Goal: Task Accomplishment & Management: Manage account settings

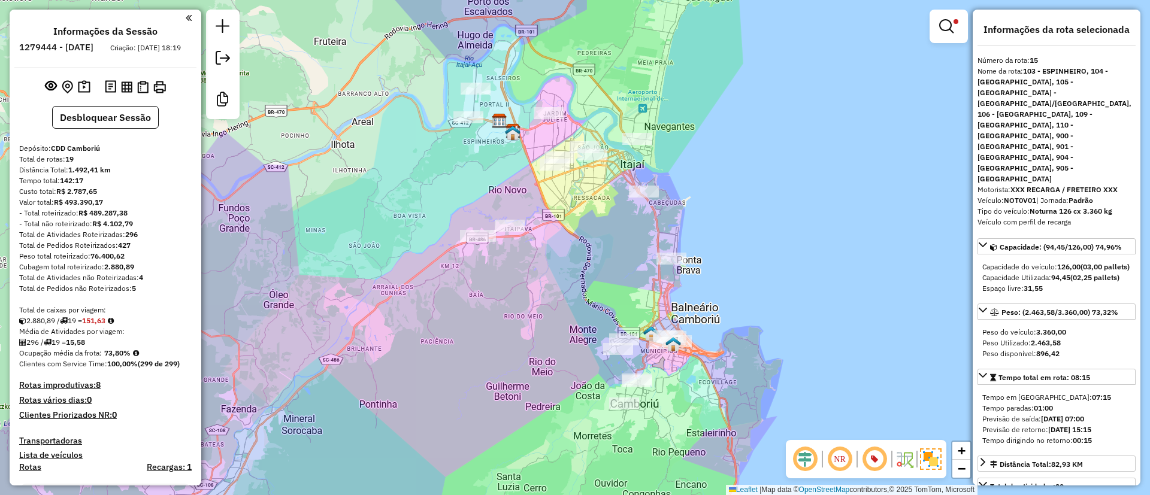
select select "**********"
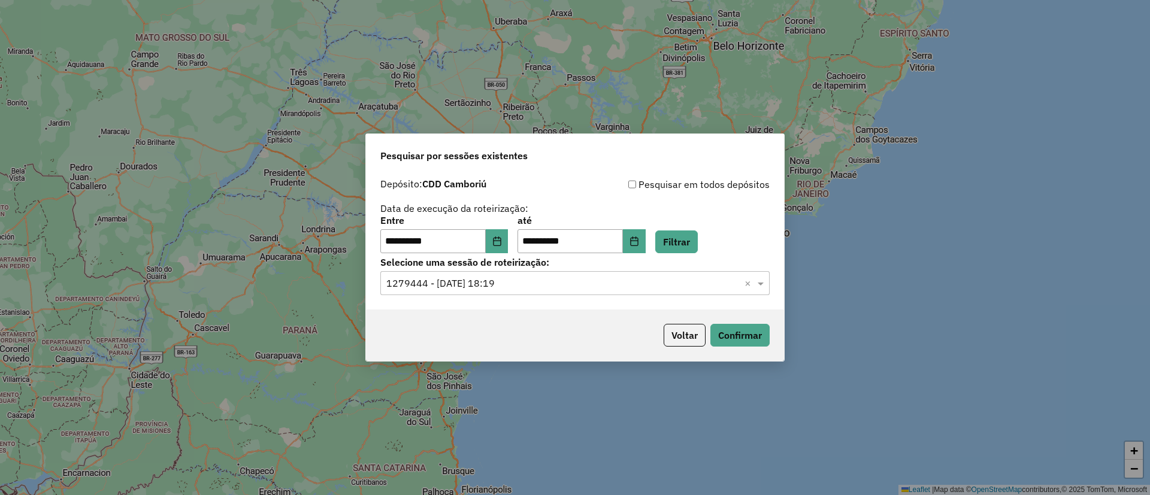
click at [678, 336] on button "Voltar" at bounding box center [684, 335] width 42 height 23
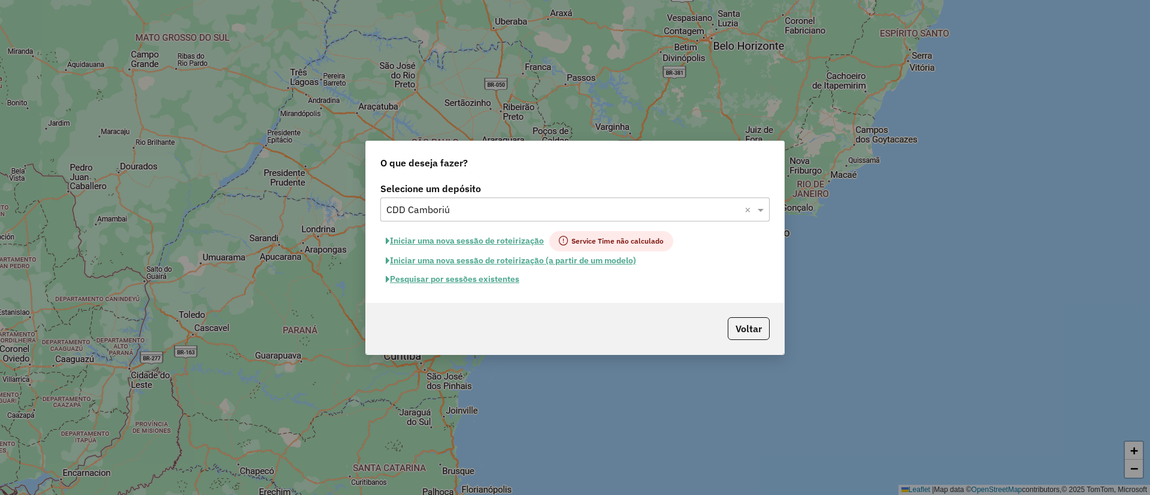
click at [495, 211] on input "text" at bounding box center [562, 210] width 353 height 14
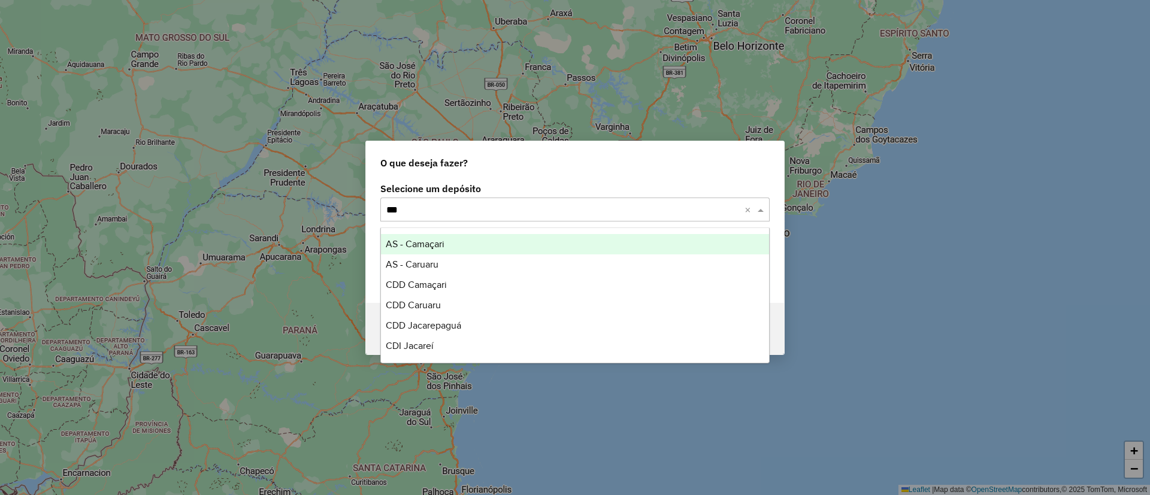
type input "****"
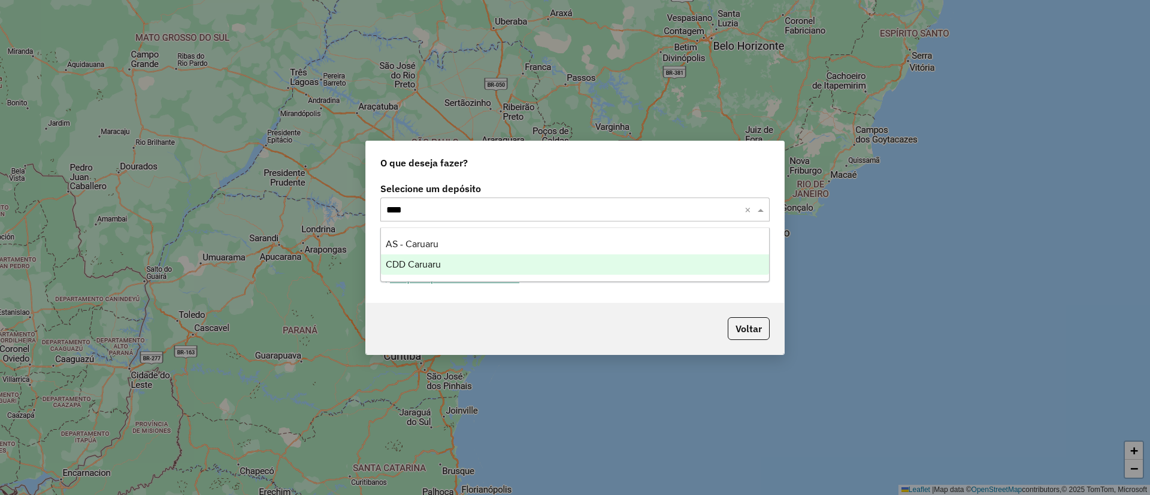
click at [470, 257] on div "CDD Caruaru" at bounding box center [575, 264] width 388 height 20
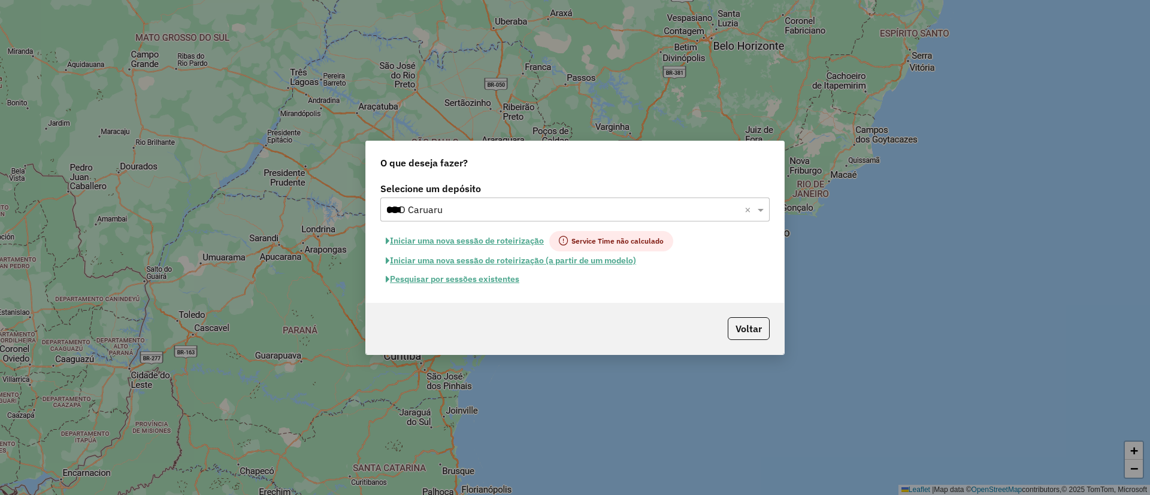
click at [481, 278] on button "Pesquisar por sessões existentes" at bounding box center [452, 279] width 144 height 19
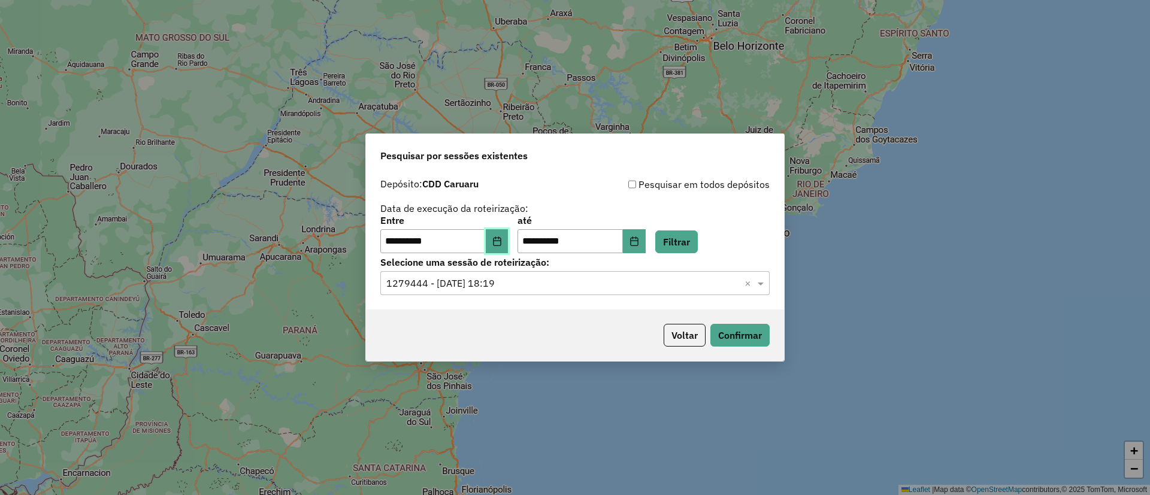
click at [504, 234] on button "Choose Date" at bounding box center [497, 241] width 23 height 24
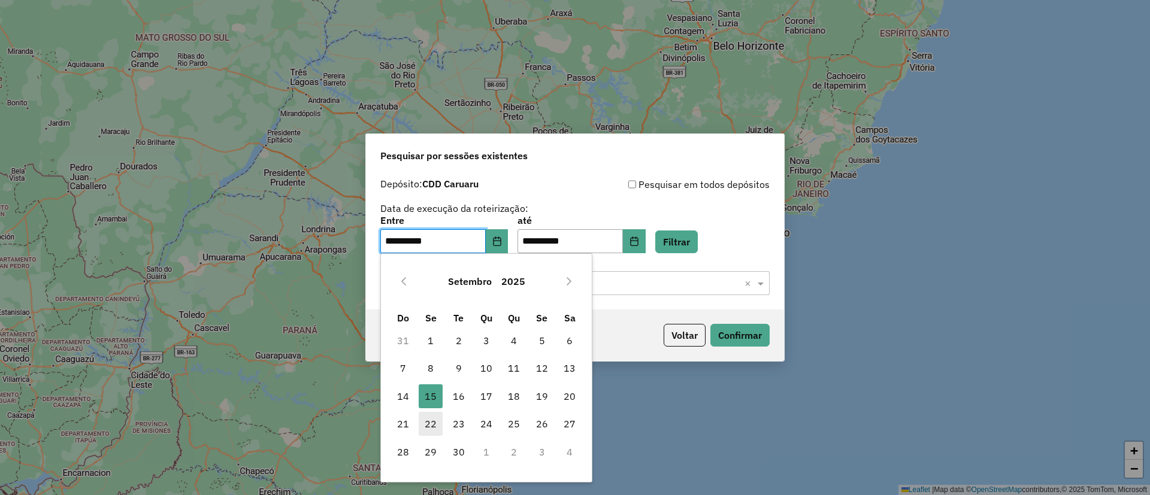
click at [427, 421] on span "22" at bounding box center [431, 424] width 24 height 24
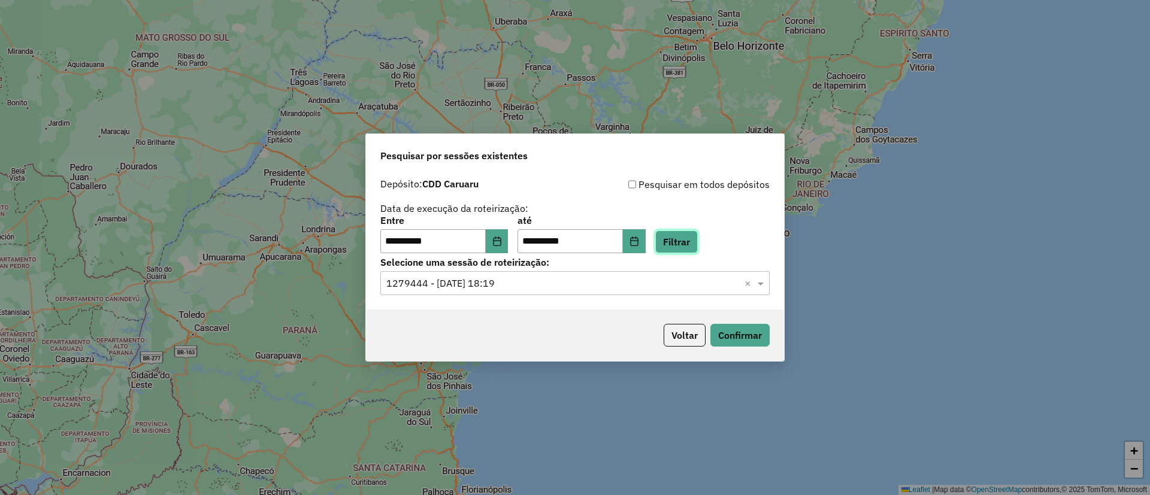
click at [690, 238] on button "Filtrar" at bounding box center [676, 242] width 43 height 23
click at [664, 281] on input "text" at bounding box center [562, 284] width 353 height 14
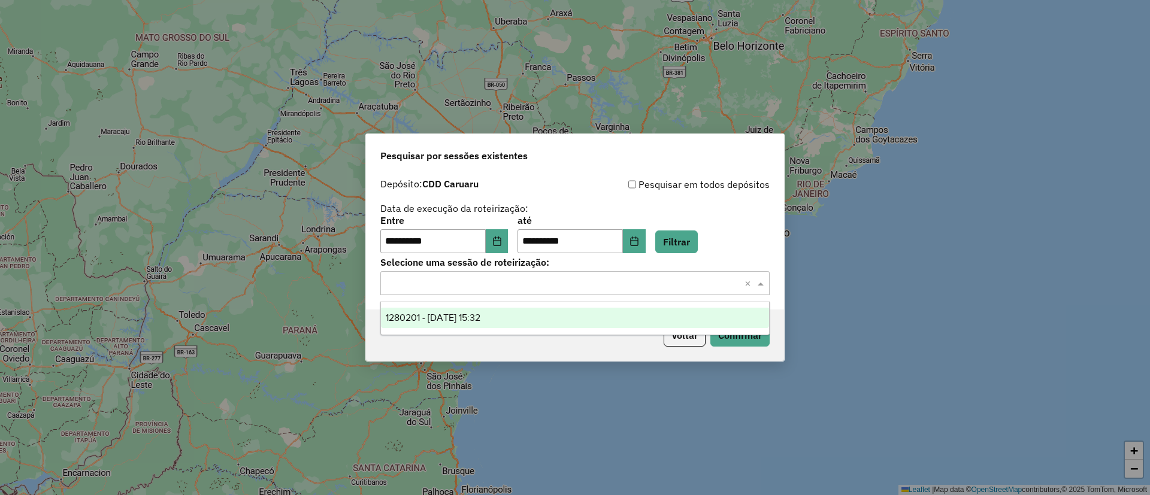
click at [632, 326] on div "1280201 - 22/09/2025 15:32" at bounding box center [575, 318] width 388 height 20
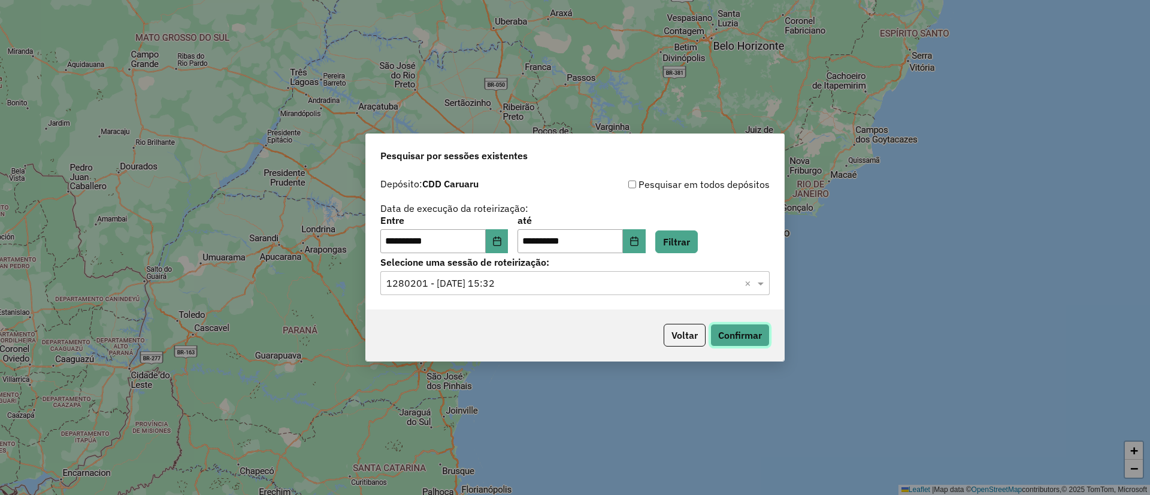
click at [738, 339] on button "Confirmar" at bounding box center [739, 335] width 59 height 23
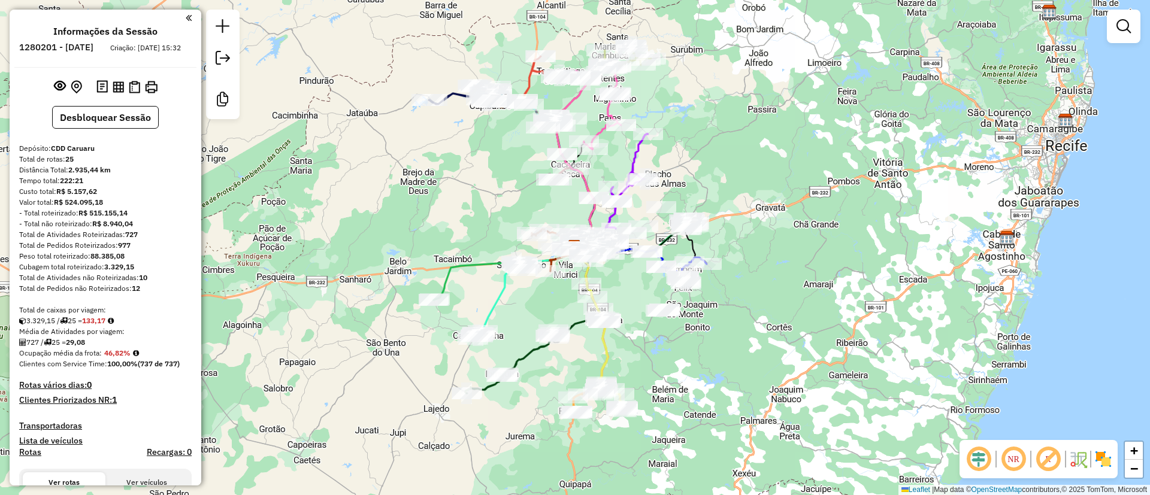
click at [1045, 471] on em at bounding box center [1047, 459] width 29 height 29
click at [1103, 460] on img at bounding box center [1102, 459] width 19 height 19
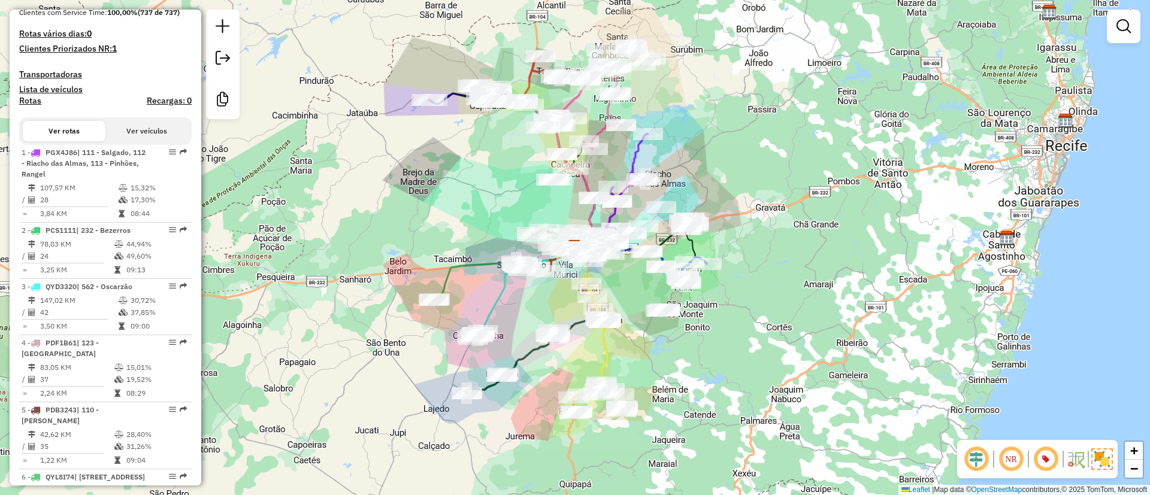
scroll to position [449, 0]
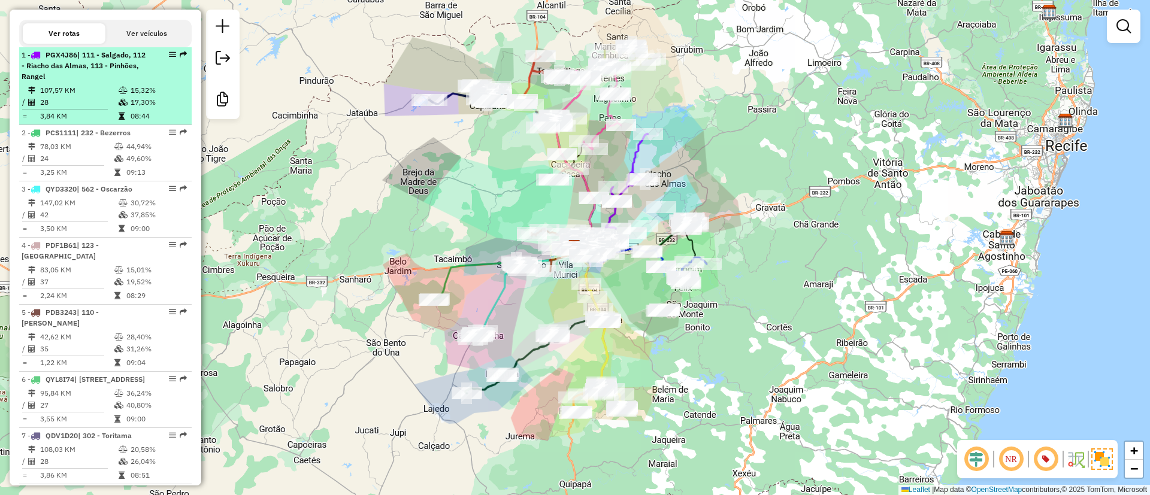
click at [104, 82] on div "1 - PGX4J86 | 111 - Salgado, 112 - Riacho das Almas, 113 - Pinhões, Rangel" at bounding box center [85, 66] width 127 height 32
select select "**********"
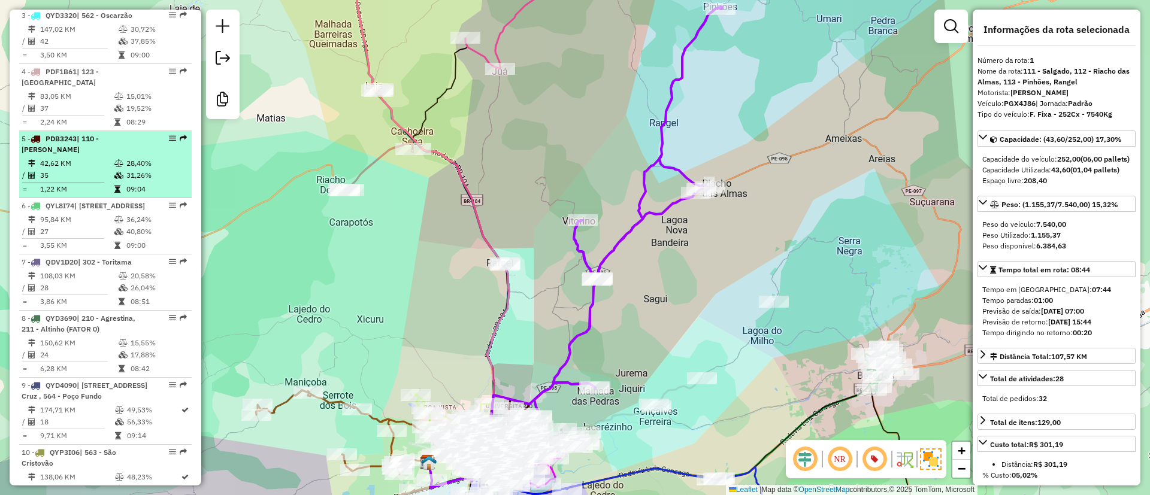
scroll to position [629, 0]
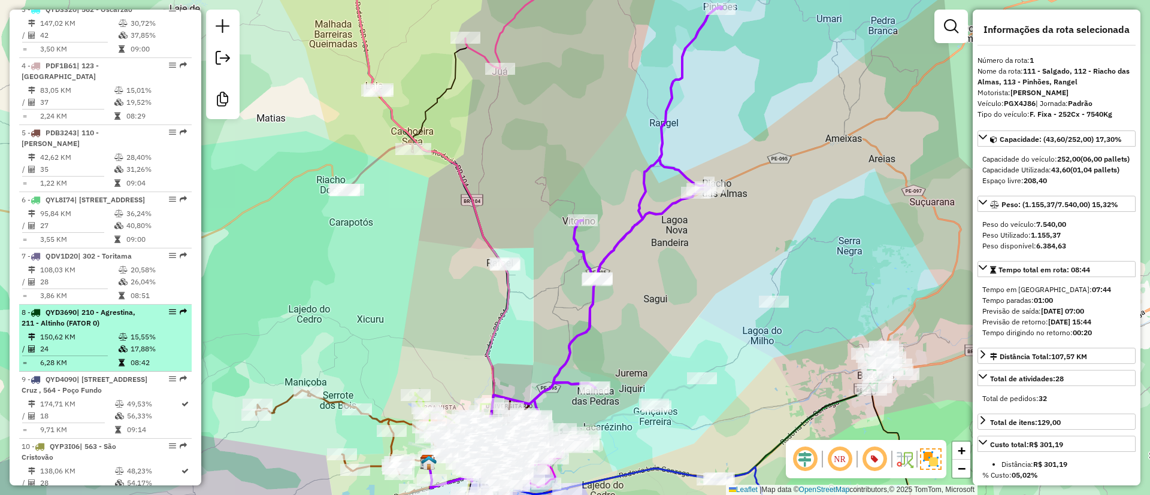
click at [92, 343] on td "150,62 KM" at bounding box center [79, 337] width 78 height 12
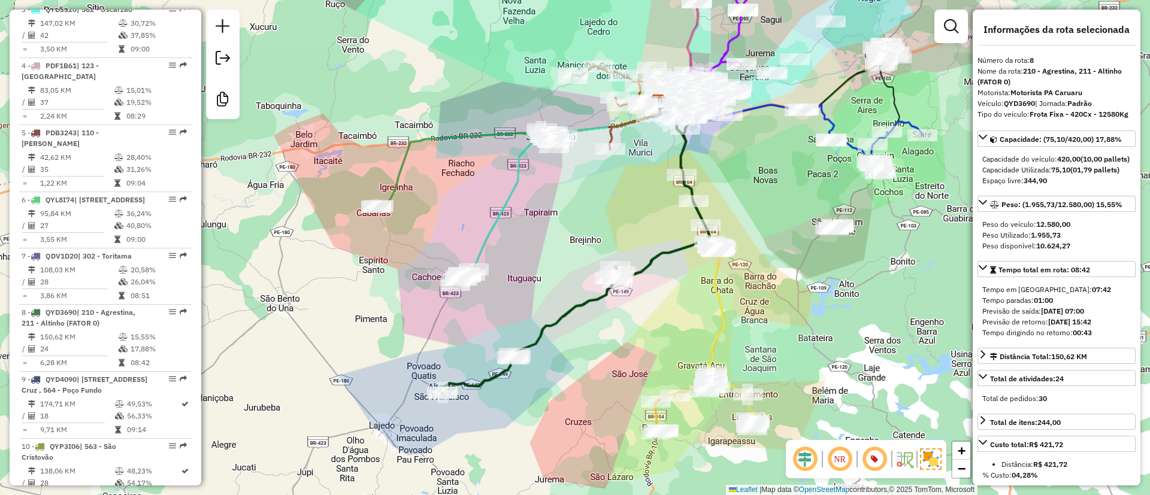
click at [293, 404] on div "Janela de atendimento Grade de atendimento Capacidade Transportadoras Veículos …" at bounding box center [575, 247] width 1150 height 495
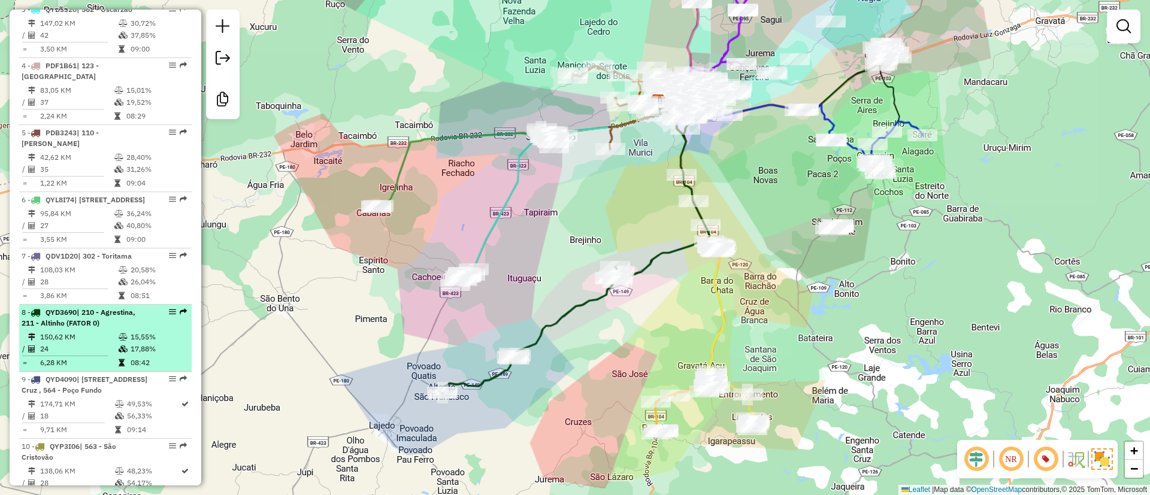
click at [108, 361] on li "8 - QYD3690 | 210 - Agrestina, 211 - Altinho (FATOR 0) 150,62 KM 15,55% / 24 17…" at bounding box center [105, 338] width 172 height 67
select select "**********"
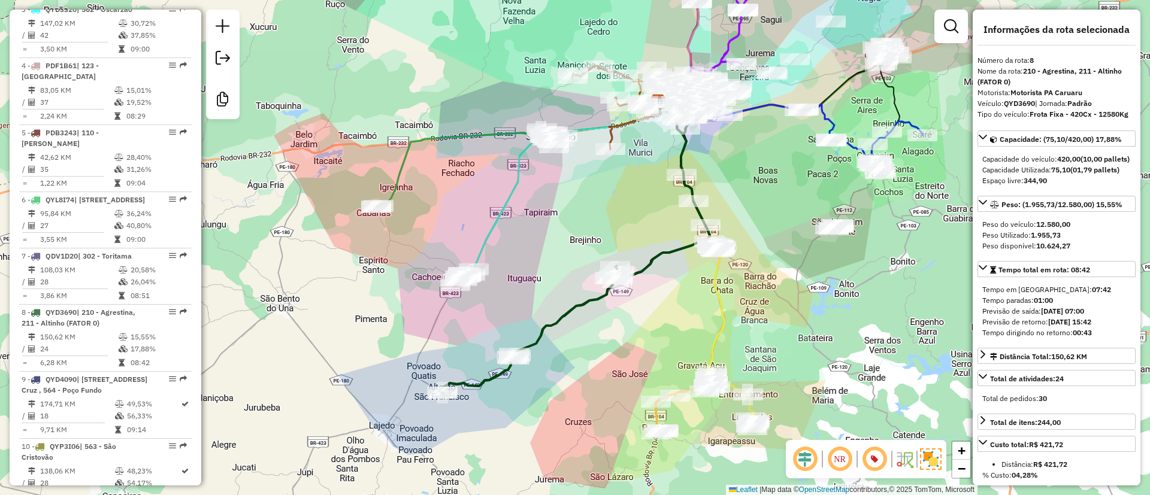
click at [268, 390] on div "Janela de atendimento Grade de atendimento Capacidade Transportadoras Veículos …" at bounding box center [575, 247] width 1150 height 495
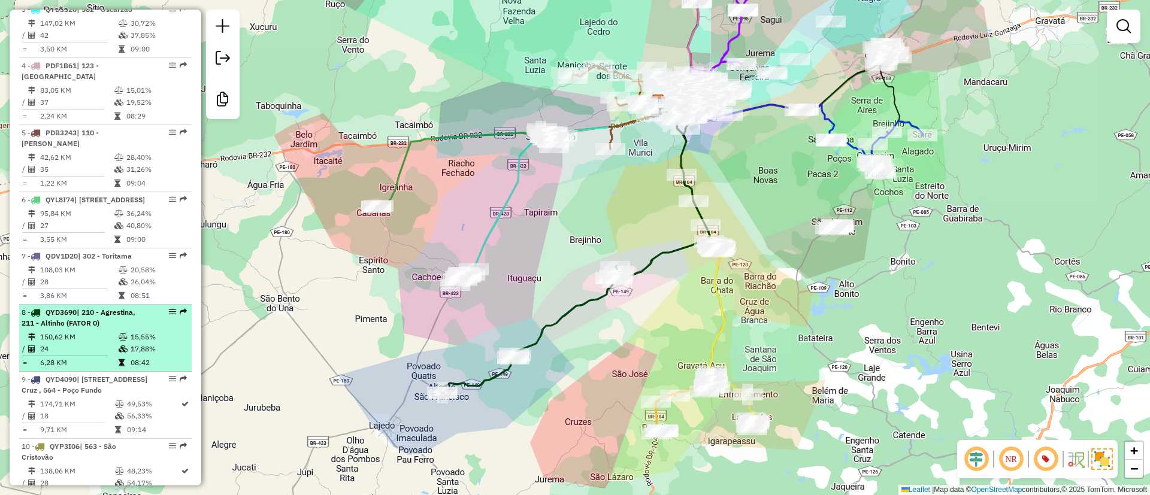
drag, startPoint x: 78, startPoint y: 344, endPoint x: 46, endPoint y: 347, distance: 32.4
click at [46, 327] on strong "QYD3690 | 210 - Agrestina, 211 - Altinho (FATOR 0)" at bounding box center [79, 318] width 114 height 20
select select "**********"
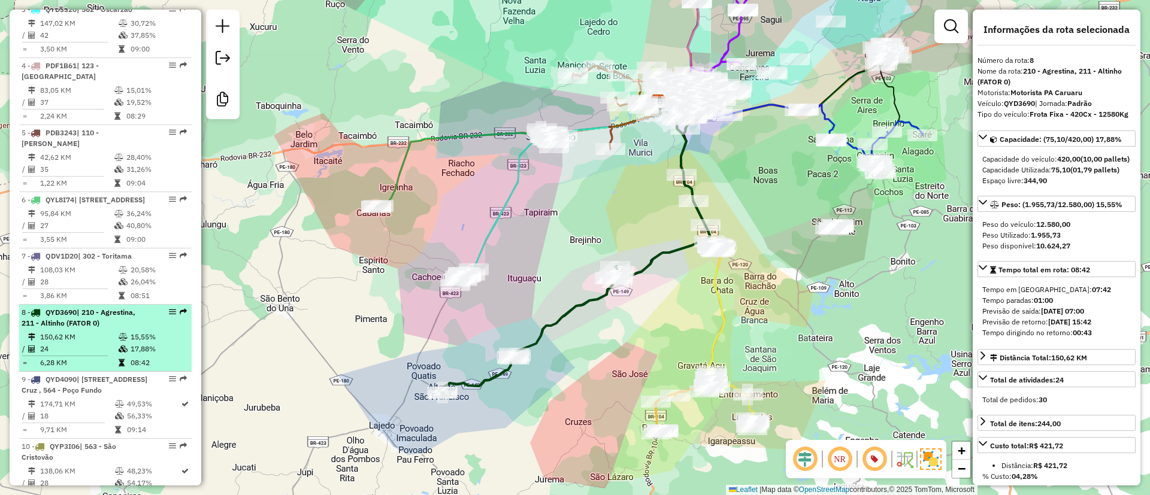
copy strong "QYD3690"
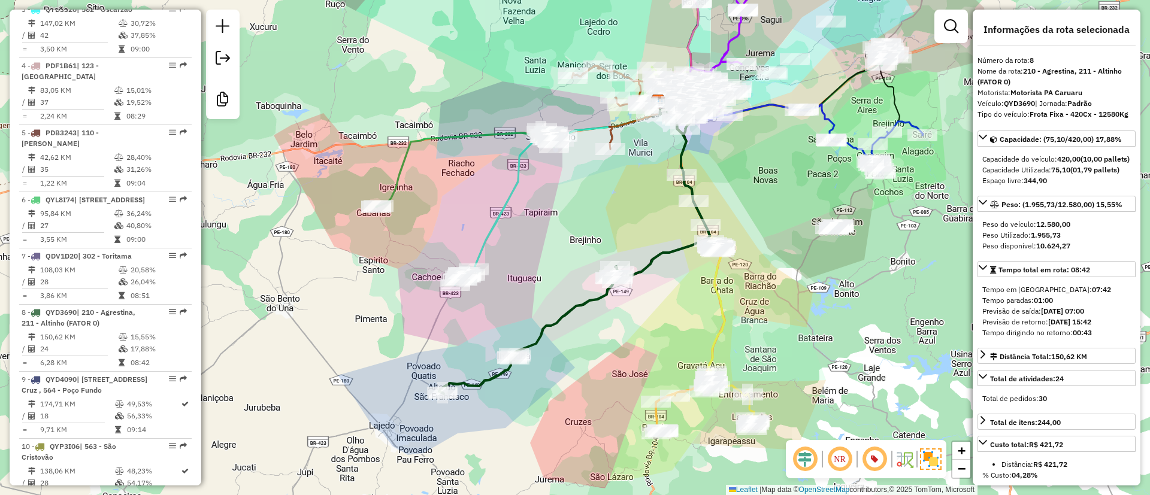
click at [334, 427] on div "Janela de atendimento Grade de atendimento Capacidade Transportadoras Veículos …" at bounding box center [575, 247] width 1150 height 495
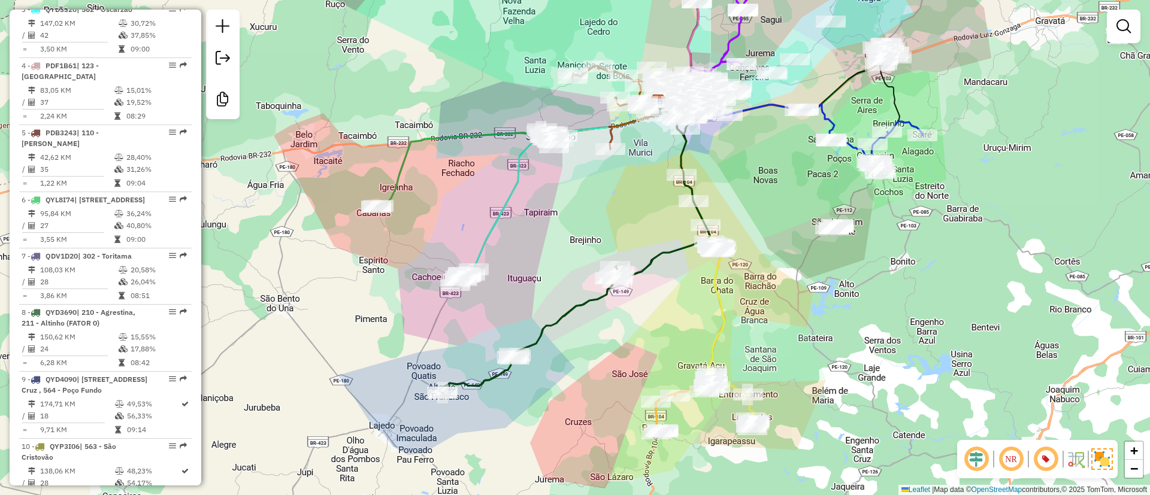
click at [590, 294] on icon at bounding box center [574, 252] width 271 height 284
select select "**********"
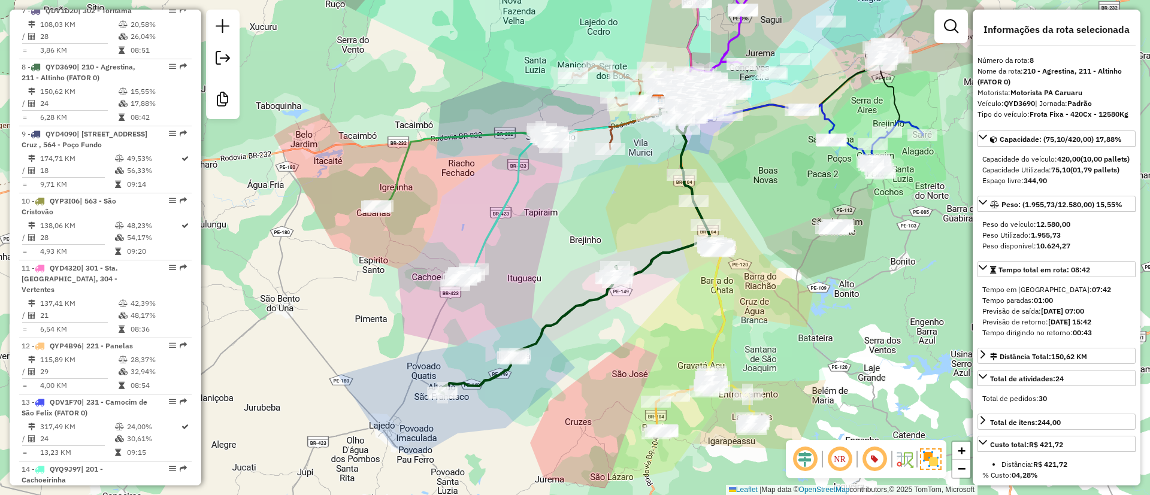
scroll to position [956, 0]
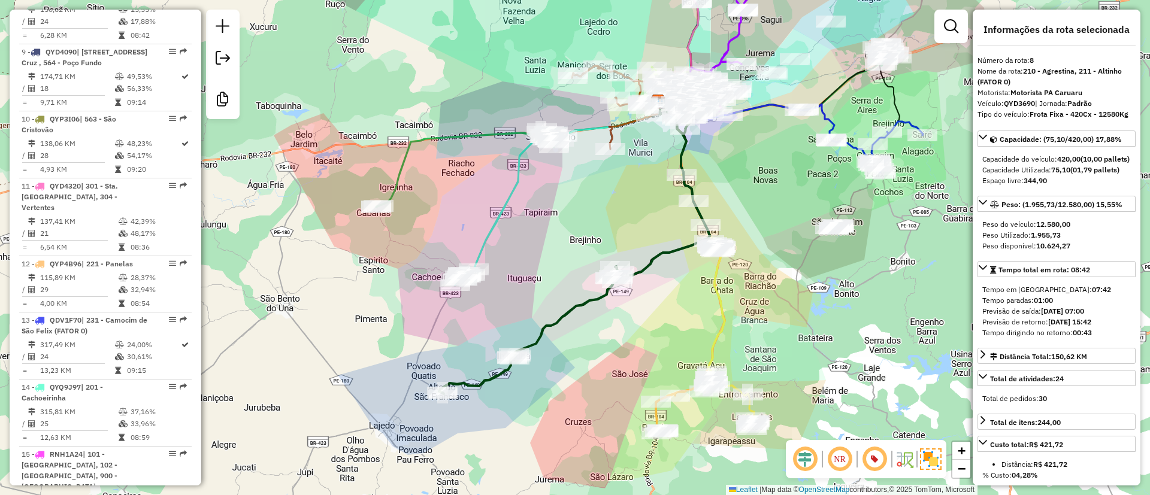
click at [486, 380] on icon at bounding box center [574, 252] width 271 height 284
drag, startPoint x: 307, startPoint y: 404, endPoint x: 268, endPoint y: 381, distance: 44.6
click at [307, 404] on div "Janela de atendimento Grade de atendimento Capacidade Transportadoras Veículos …" at bounding box center [575, 247] width 1150 height 495
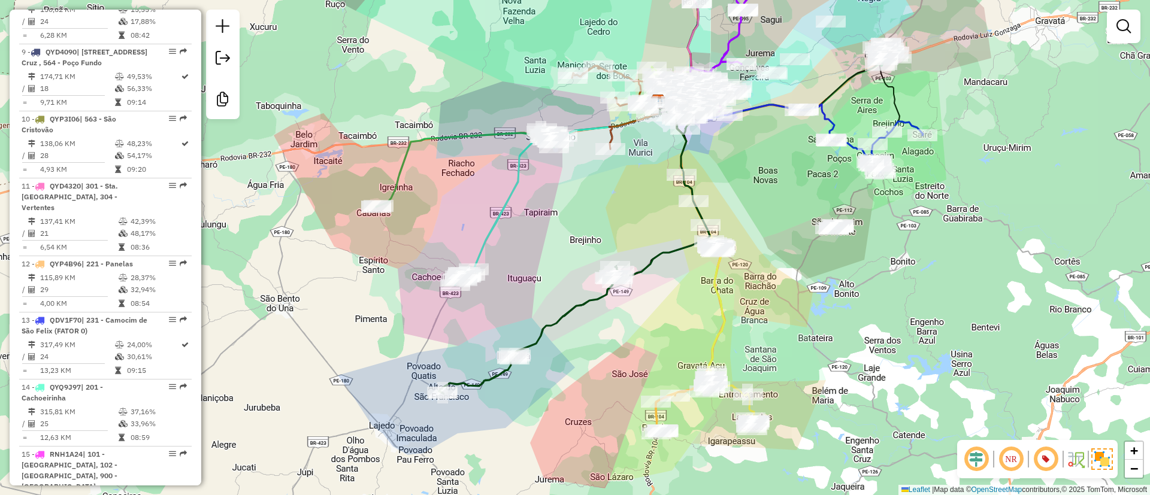
select select "**********"
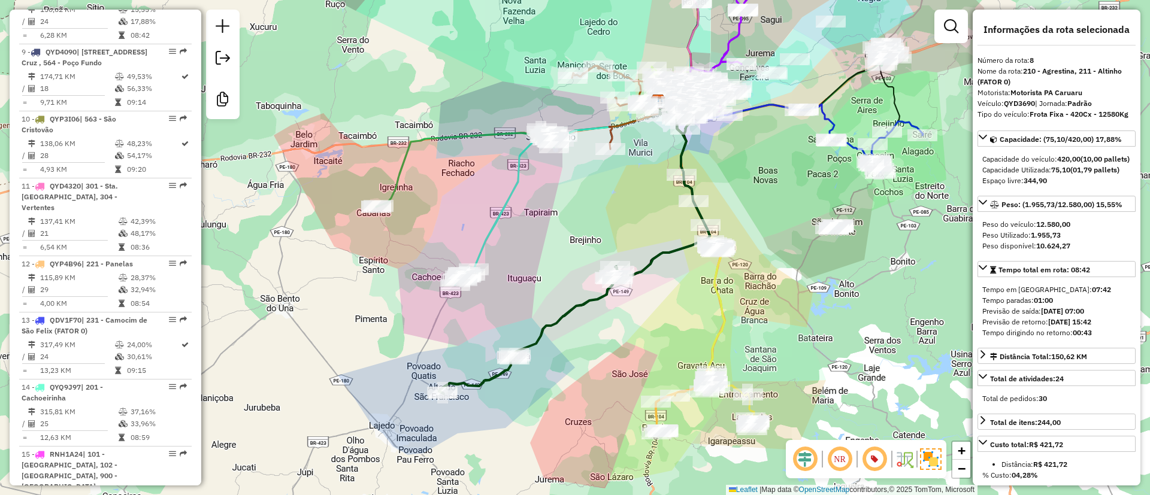
click at [444, 205] on div "Janela de atendimento Grade de atendimento Capacidade Transportadoras Veículos …" at bounding box center [575, 247] width 1150 height 495
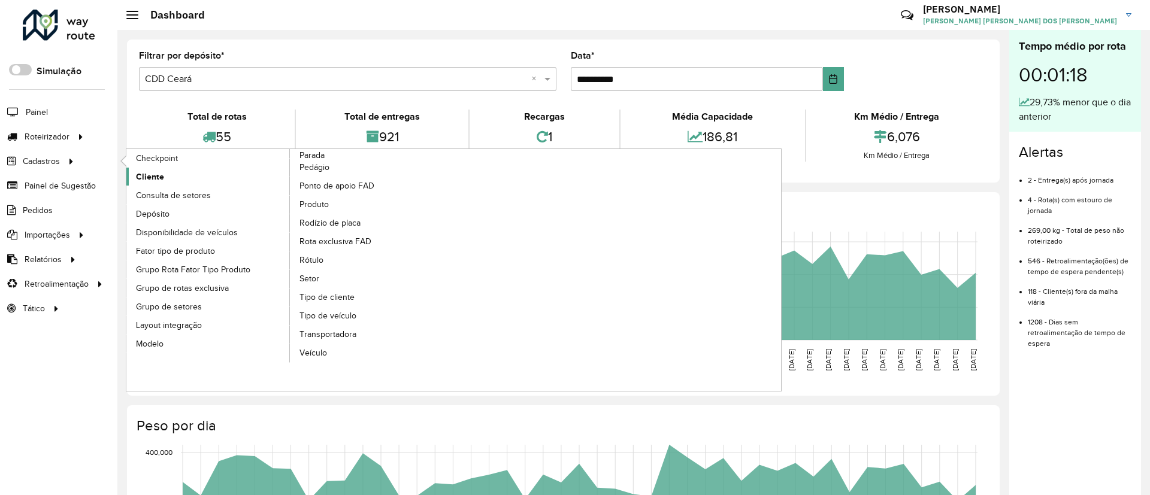
click at [150, 175] on span "Cliente" at bounding box center [150, 177] width 28 height 13
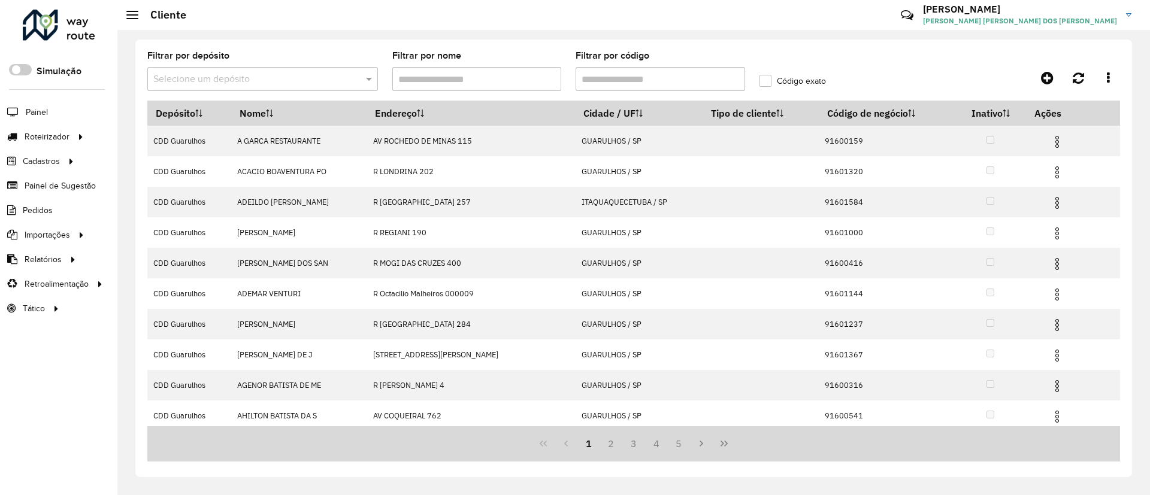
click at [277, 83] on input "text" at bounding box center [250, 79] width 195 height 14
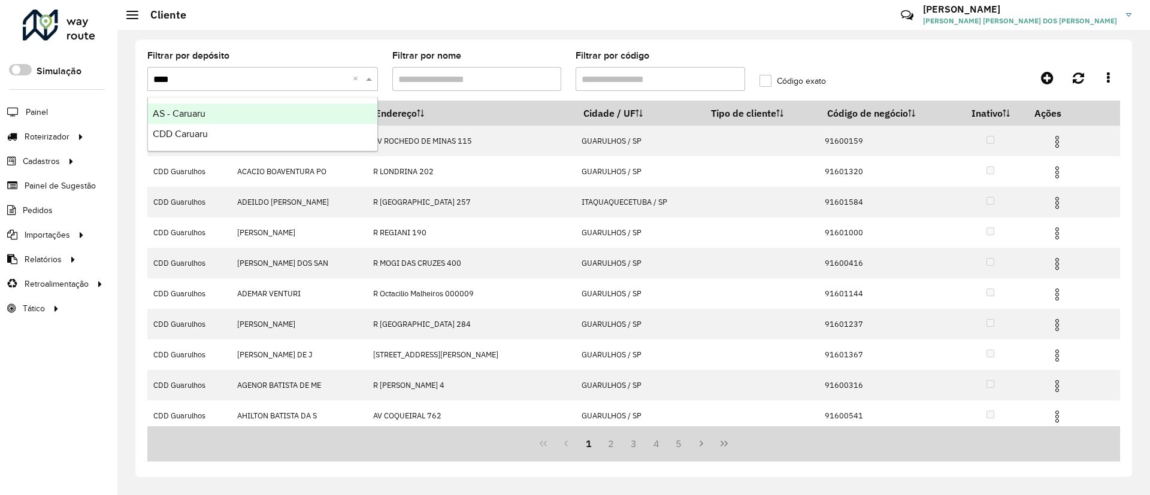
type input "*****"
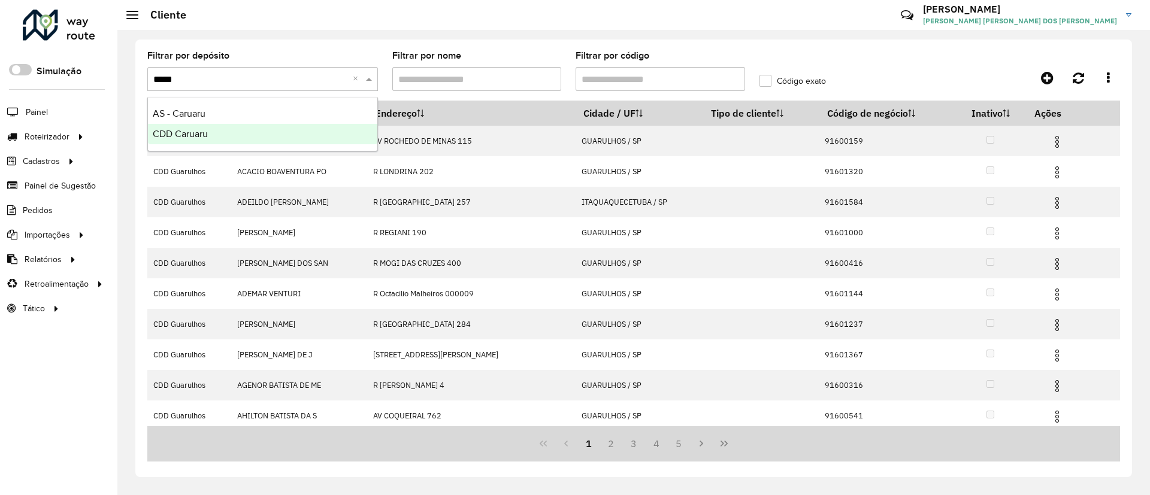
click at [268, 133] on div "CDD Caruaru" at bounding box center [262, 134] width 229 height 20
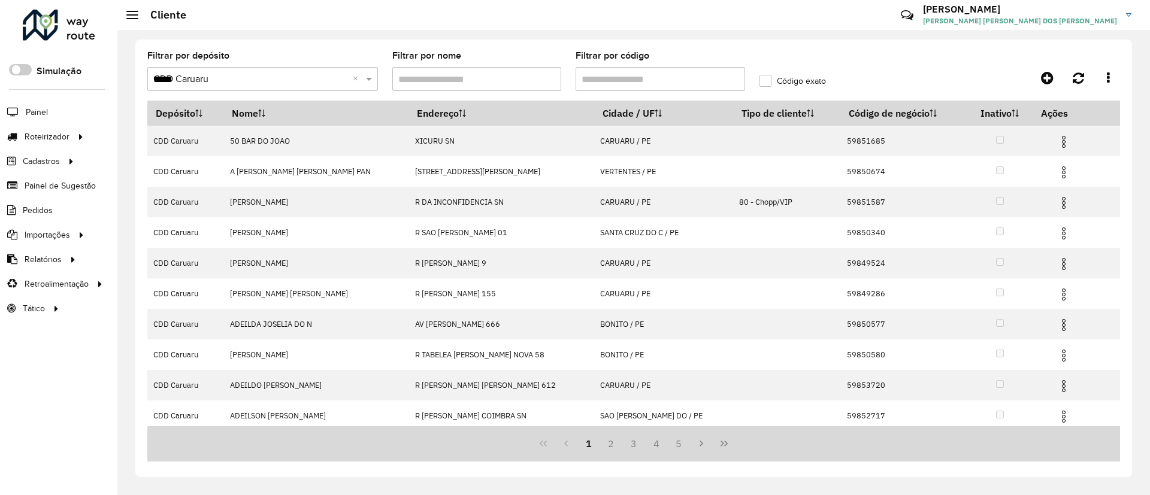
click at [664, 80] on input "Filtrar por código" at bounding box center [659, 79] width 169 height 24
paste input "*****"
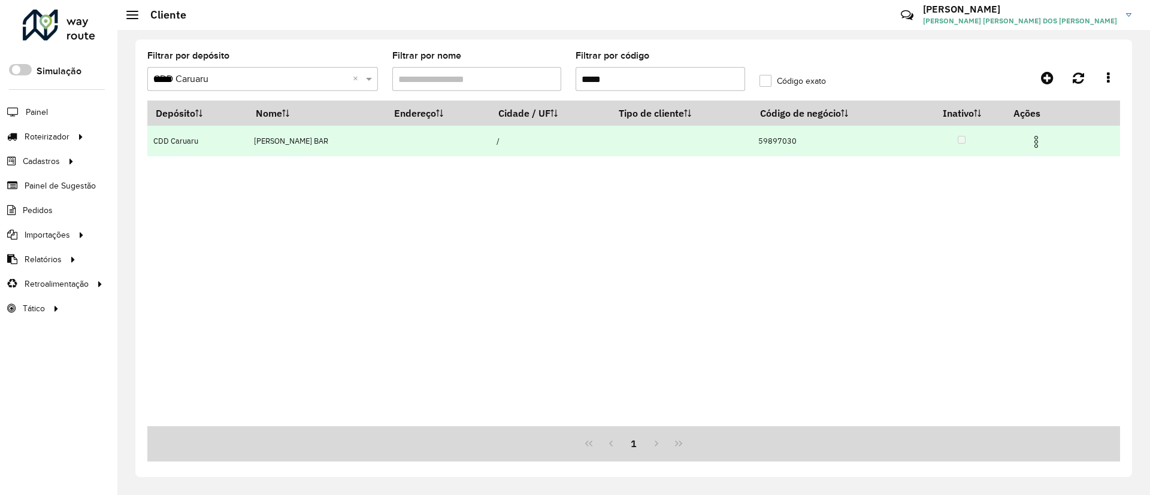
type input "*****"
click at [1043, 143] on img at bounding box center [1036, 142] width 14 height 14
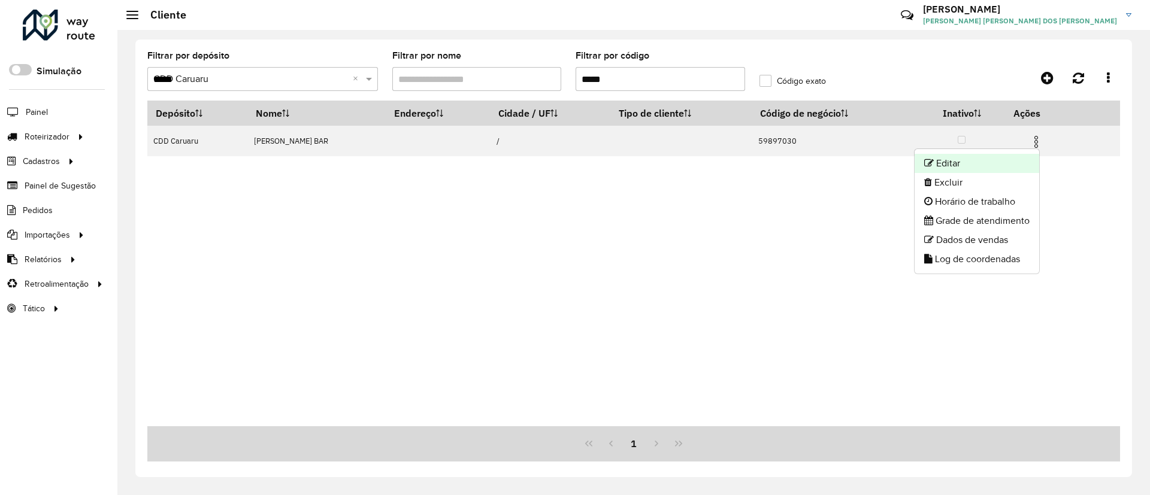
click at [962, 161] on li "Editar" at bounding box center [976, 163] width 125 height 19
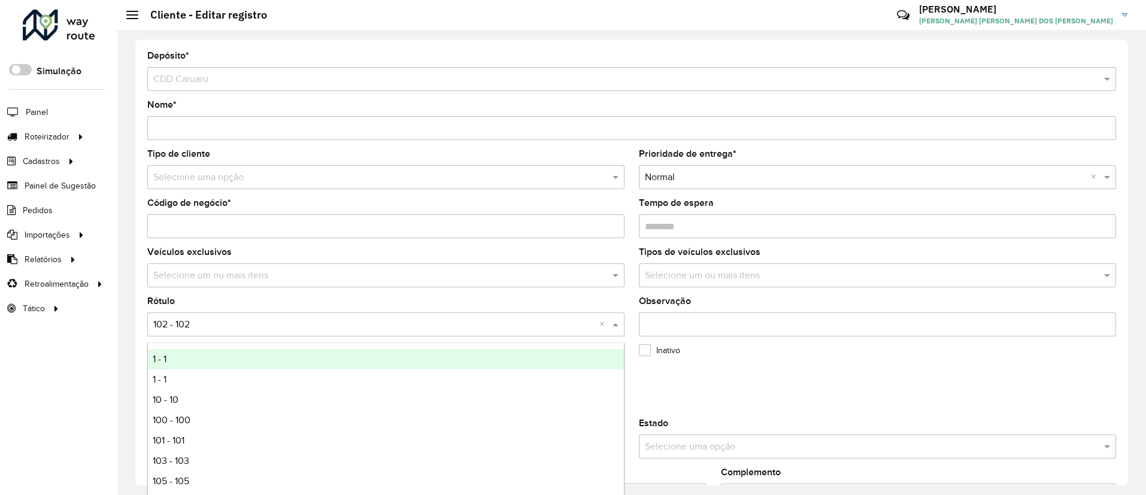
click at [296, 328] on input "text" at bounding box center [373, 325] width 441 height 14
type input "*"
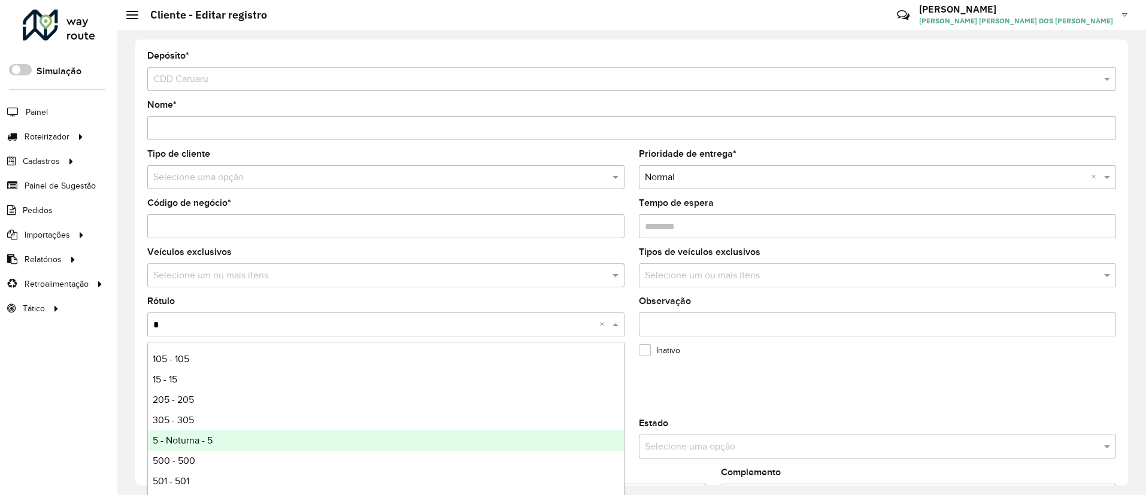
click at [275, 440] on div "5 - Noturna - 5" at bounding box center [386, 440] width 476 height 20
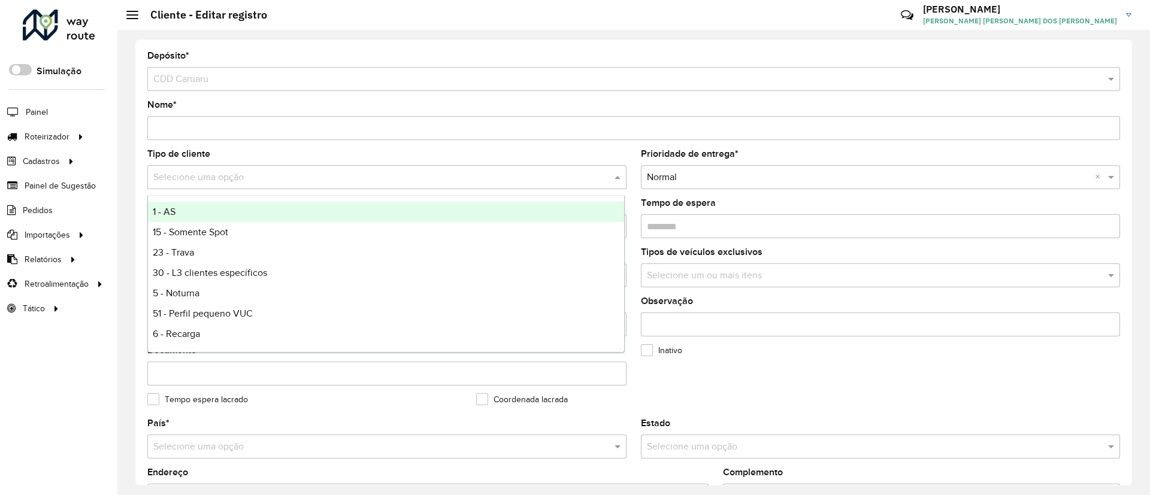
click at [269, 178] on input "text" at bounding box center [374, 178] width 443 height 14
type input "*"
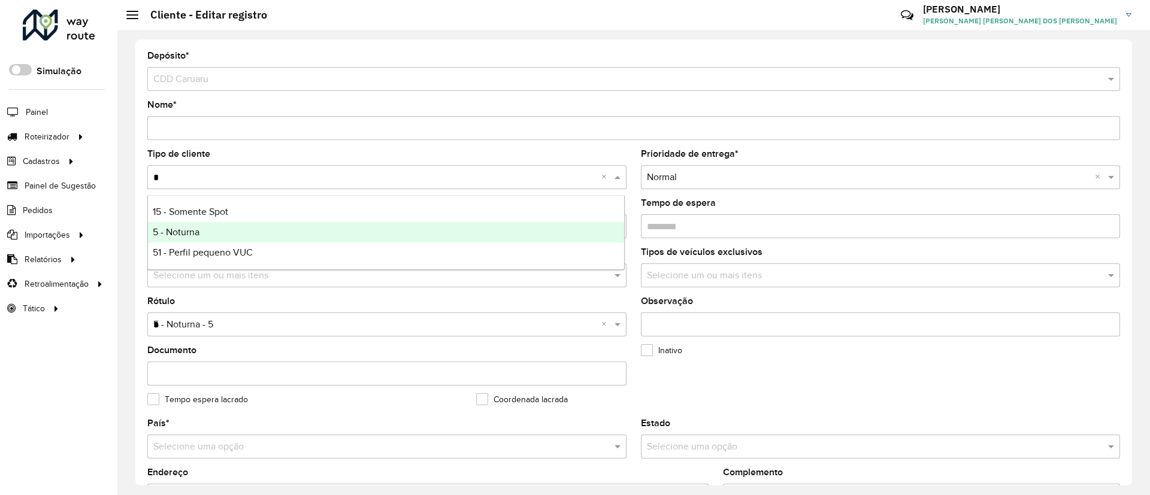
click at [270, 240] on div "5 - Noturna" at bounding box center [386, 232] width 476 height 20
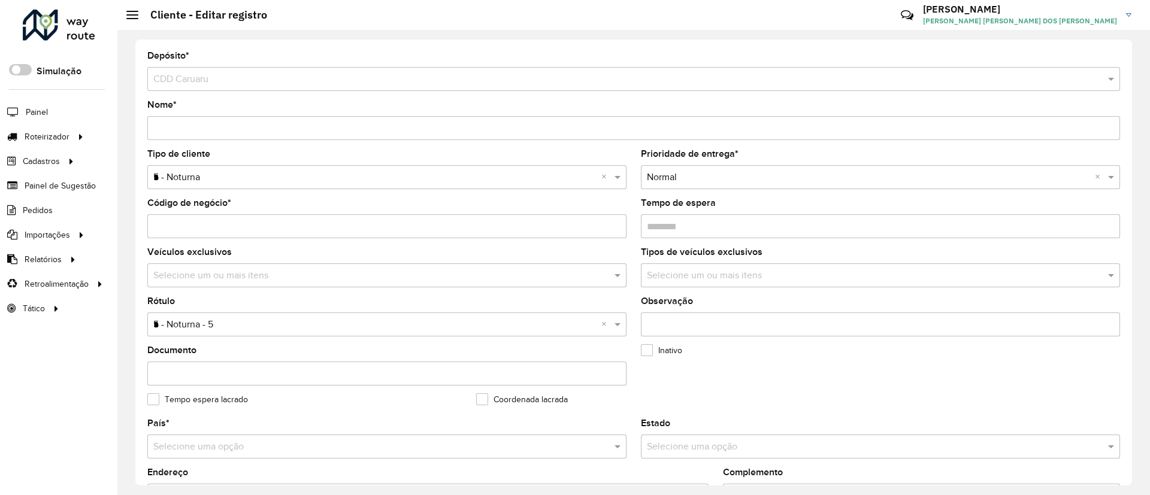
click at [675, 372] on formly-field "Inativo" at bounding box center [797, 370] width 329 height 49
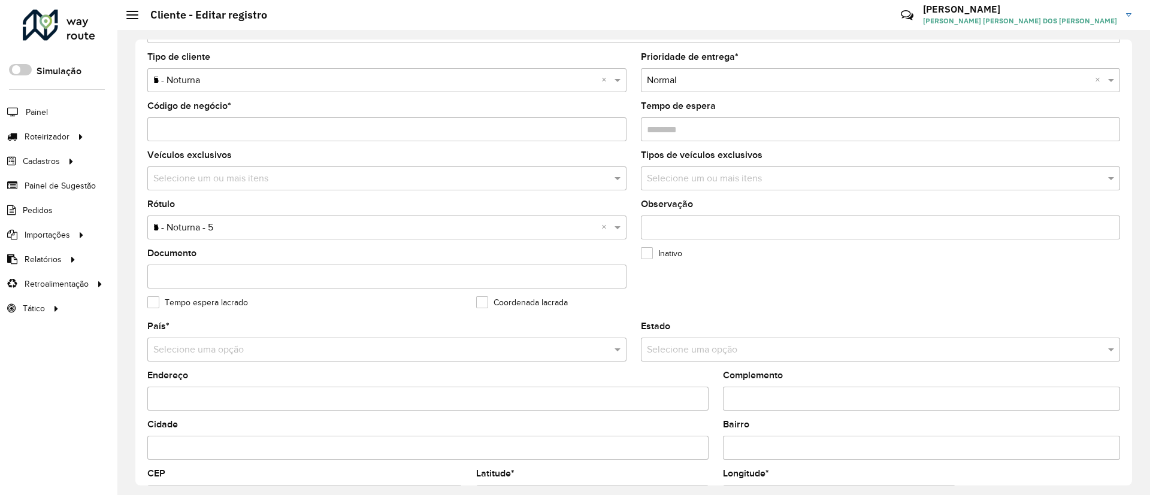
scroll to position [396, 0]
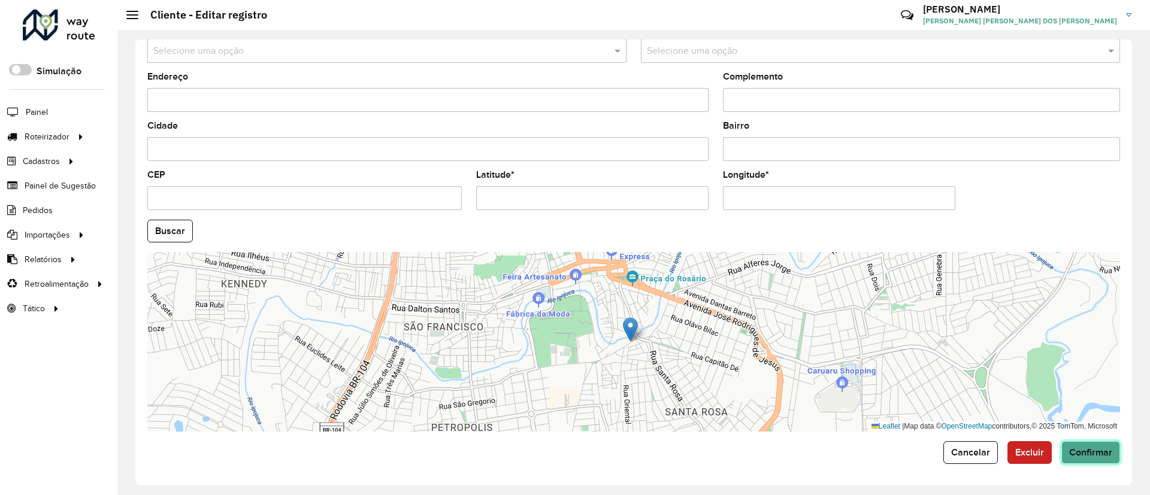
click at [1084, 460] on button "Confirmar" at bounding box center [1090, 452] width 59 height 23
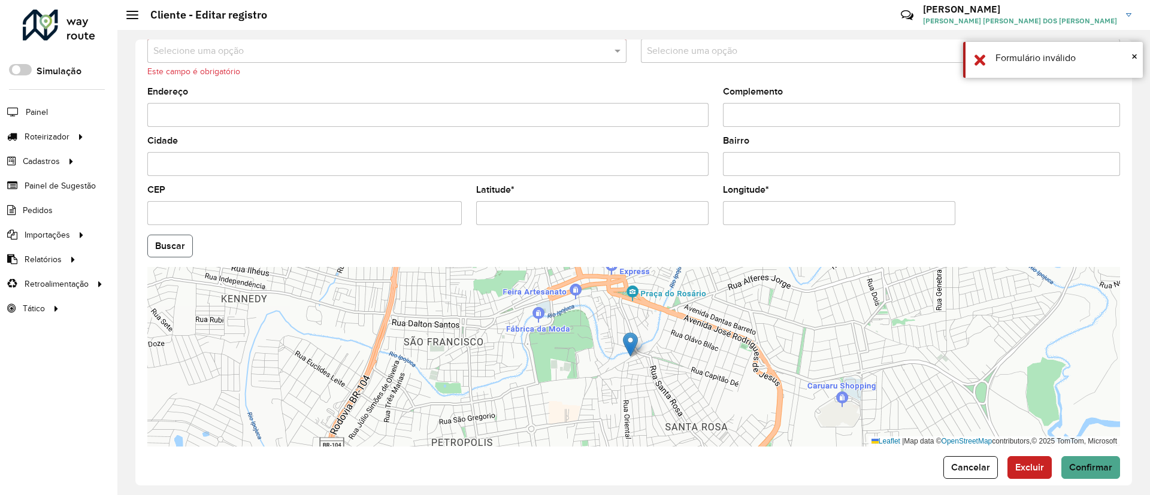
click at [174, 250] on button "Buscar" at bounding box center [170, 246] width 46 height 23
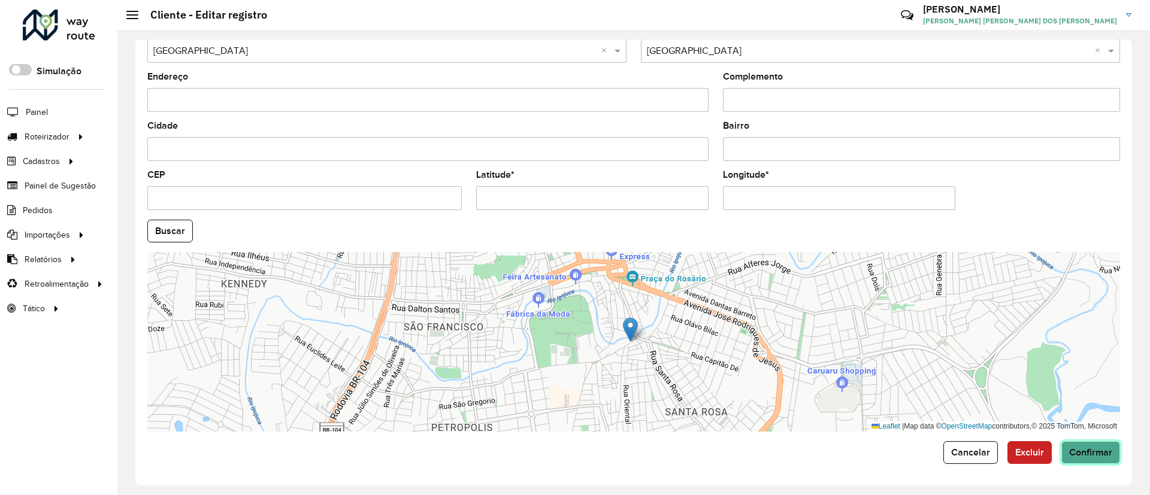
click at [1091, 452] on span "Confirmar" at bounding box center [1090, 452] width 43 height 10
